Goal: Task Accomplishment & Management: Use online tool/utility

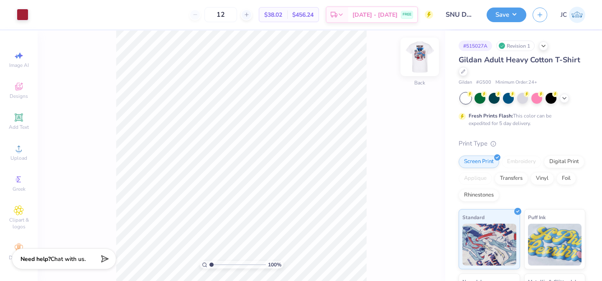
click at [417, 58] on img at bounding box center [419, 56] width 33 height 33
click at [25, 14] on div at bounding box center [23, 14] width 12 height 12
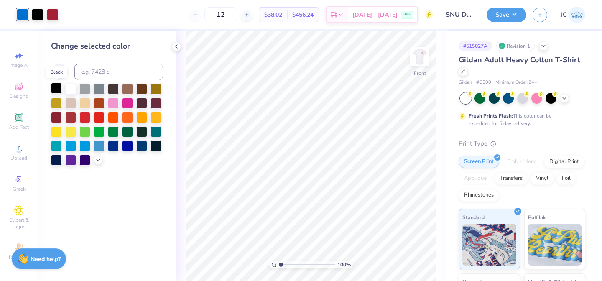
click at [58, 89] on div at bounding box center [56, 88] width 11 height 11
click at [515, 18] on button "Save" at bounding box center [506, 13] width 40 height 15
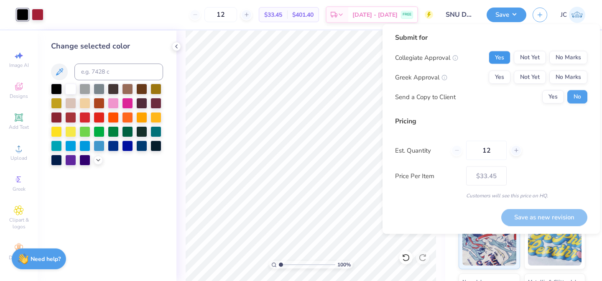
click at [499, 63] on button "Yes" at bounding box center [499, 57] width 22 height 13
click at [499, 75] on button "Yes" at bounding box center [499, 77] width 22 height 13
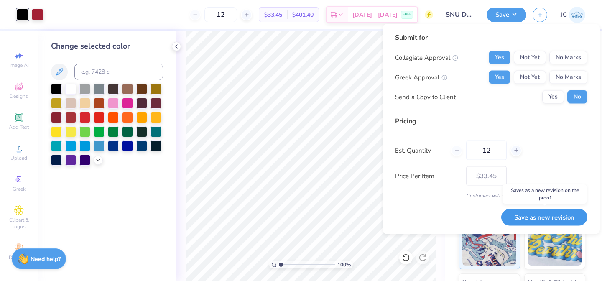
click at [551, 219] on button "Save as new revision" at bounding box center [544, 217] width 86 height 17
type input "$33.45"
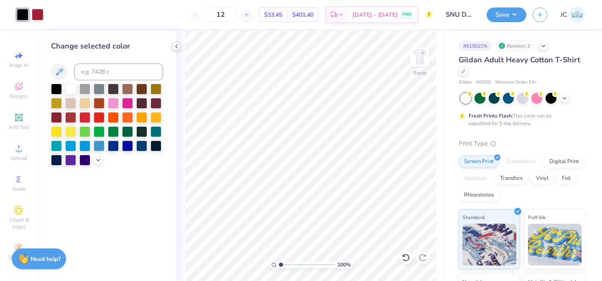
click at [177, 48] on icon at bounding box center [176, 46] width 7 height 7
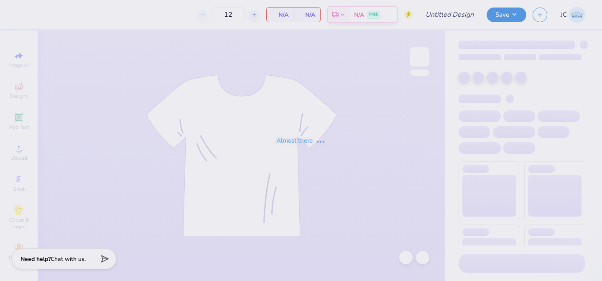
type input "Dudes Day 2025"
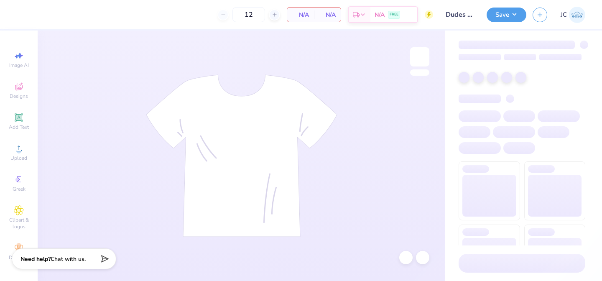
click at [517, 17] on button "Save" at bounding box center [506, 15] width 40 height 15
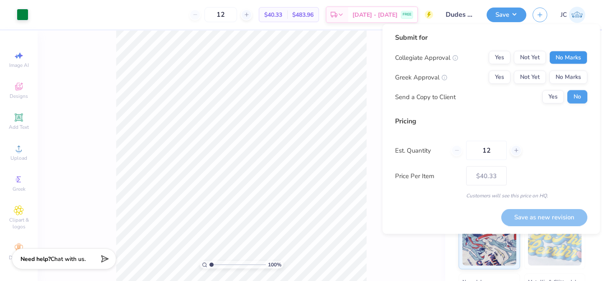
click at [571, 60] on button "No Marks" at bounding box center [568, 57] width 38 height 13
click at [497, 79] on button "Yes" at bounding box center [499, 77] width 22 height 13
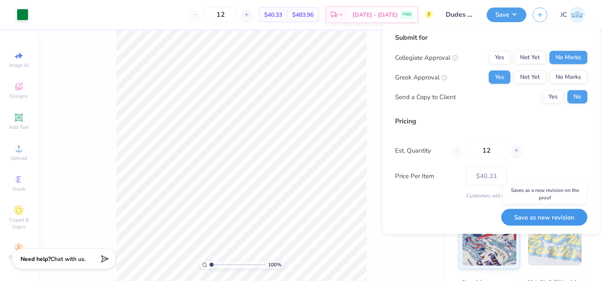
click at [544, 220] on button "Save as new revision" at bounding box center [544, 217] width 86 height 17
type input "$40.33"
